Goal: Task Accomplishment & Management: Complete application form

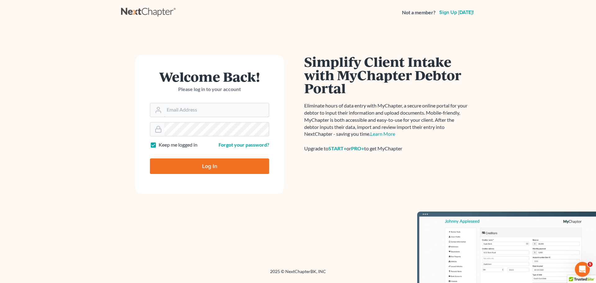
type input "[PERSON_NAME][EMAIL_ADDRESS][DOMAIN_NAME]"
click at [216, 161] on input "Log In" at bounding box center [209, 166] width 119 height 16
type input "Thinking..."
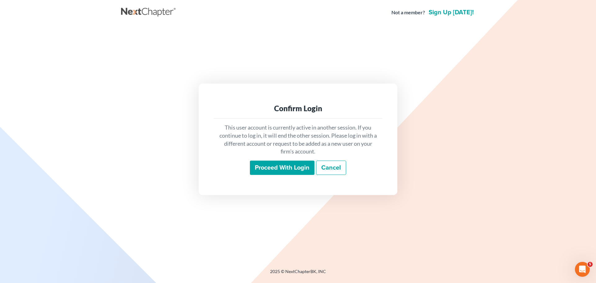
click at [265, 167] on input "Proceed with login" at bounding box center [282, 167] width 65 height 14
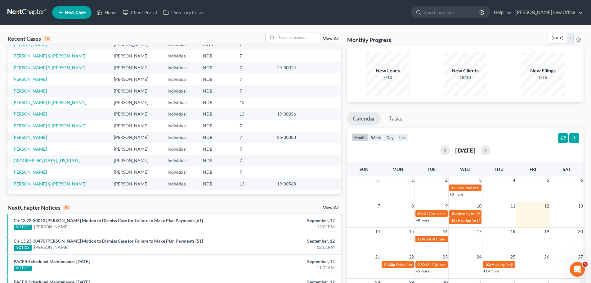
scroll to position [43, 0]
click at [28, 171] on link "Jager, Amie" at bounding box center [29, 170] width 34 height 5
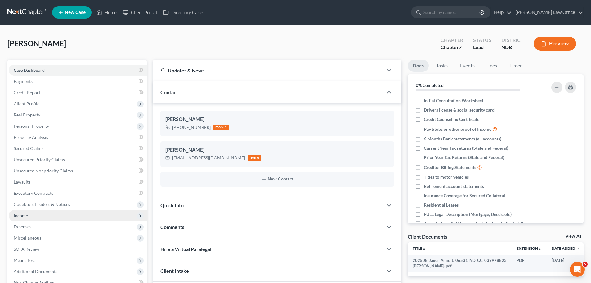
click at [25, 214] on span "Income" at bounding box center [21, 215] width 14 height 5
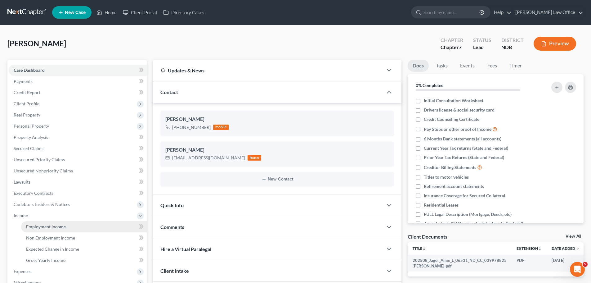
click at [62, 227] on span "Employment Income" at bounding box center [46, 226] width 40 height 5
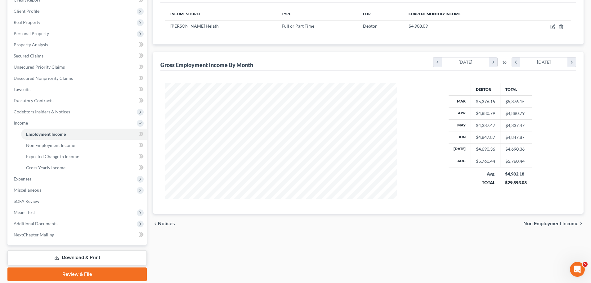
scroll to position [93, 0]
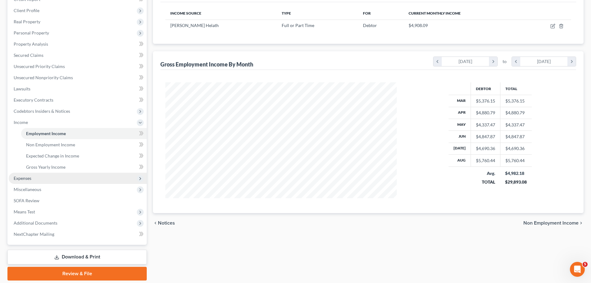
click at [27, 177] on span "Expenses" at bounding box center [23, 177] width 18 height 5
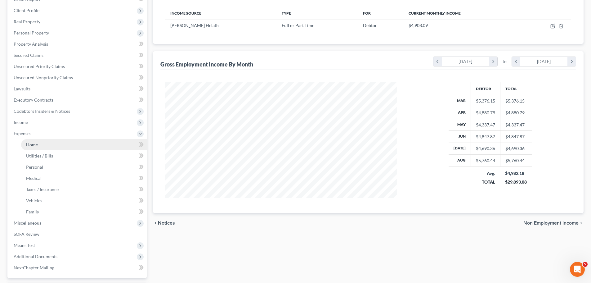
click at [32, 143] on span "Home" at bounding box center [32, 144] width 12 height 5
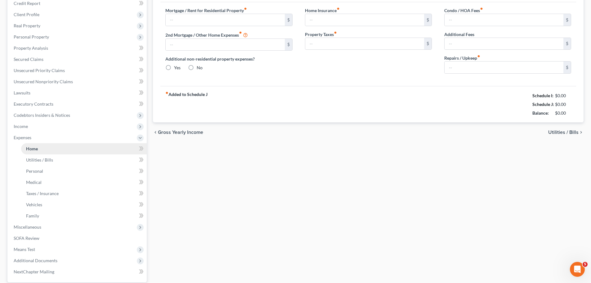
type input "1,100.00"
type input "0.00"
radio input "true"
type input "20.00"
type input "0.00"
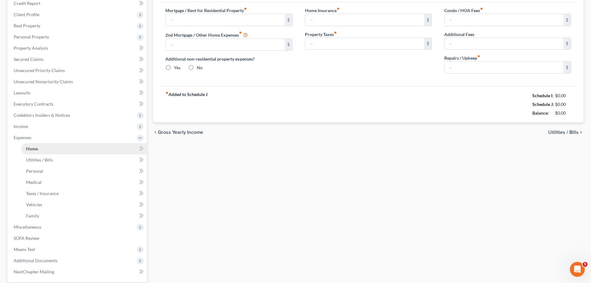
type input "0.00"
type input "50.00"
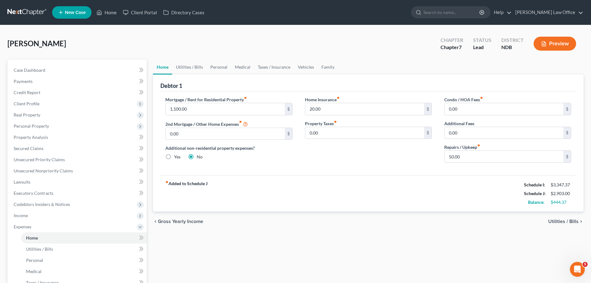
click at [566, 223] on span "Utilities / Bills" at bounding box center [563, 221] width 30 height 5
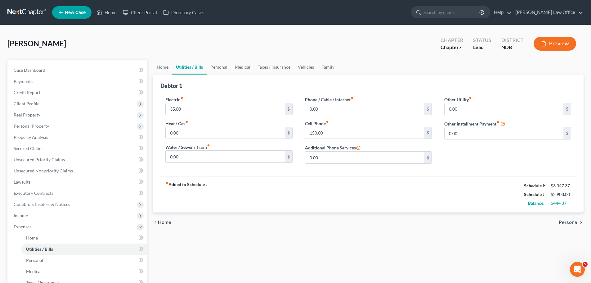
click at [566, 223] on span "Personal" at bounding box center [569, 222] width 20 height 5
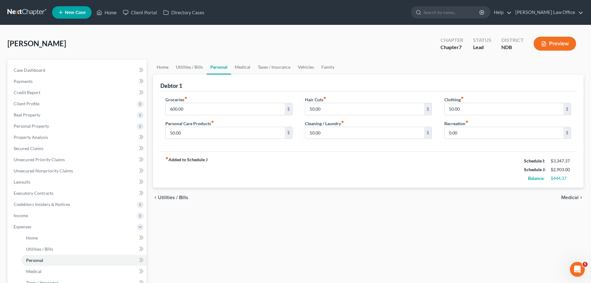
click at [566, 223] on div "Home Utilities / Bills Personal Medical Taxes / Insurance Vehicles Family Debto…" at bounding box center [368, 233] width 437 height 347
click at [572, 196] on span "Medical" at bounding box center [569, 197] width 17 height 5
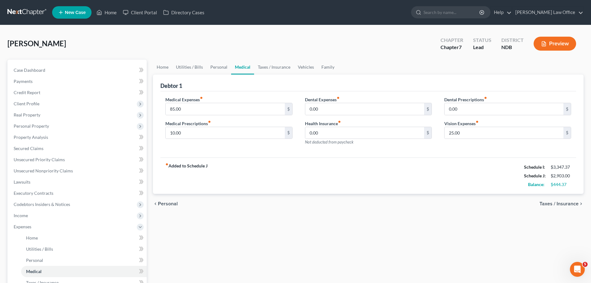
click at [572, 198] on div "chevron_left Personal Taxes / Insurance chevron_right" at bounding box center [368, 204] width 431 height 20
click at [571, 204] on span "Taxes / Insurance" at bounding box center [559, 203] width 39 height 5
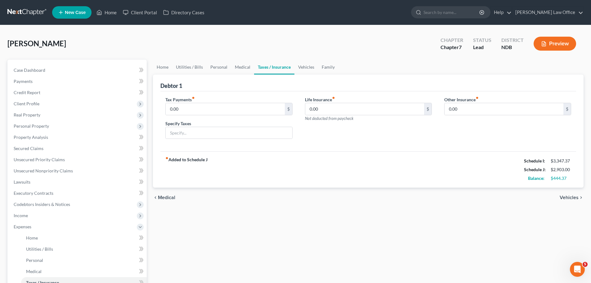
click at [571, 204] on div "chevron_left Medical Vehicles chevron_right" at bounding box center [368, 197] width 431 height 20
click at [572, 197] on span "Vehicles" at bounding box center [569, 197] width 19 height 5
